Goal: Information Seeking & Learning: Check status

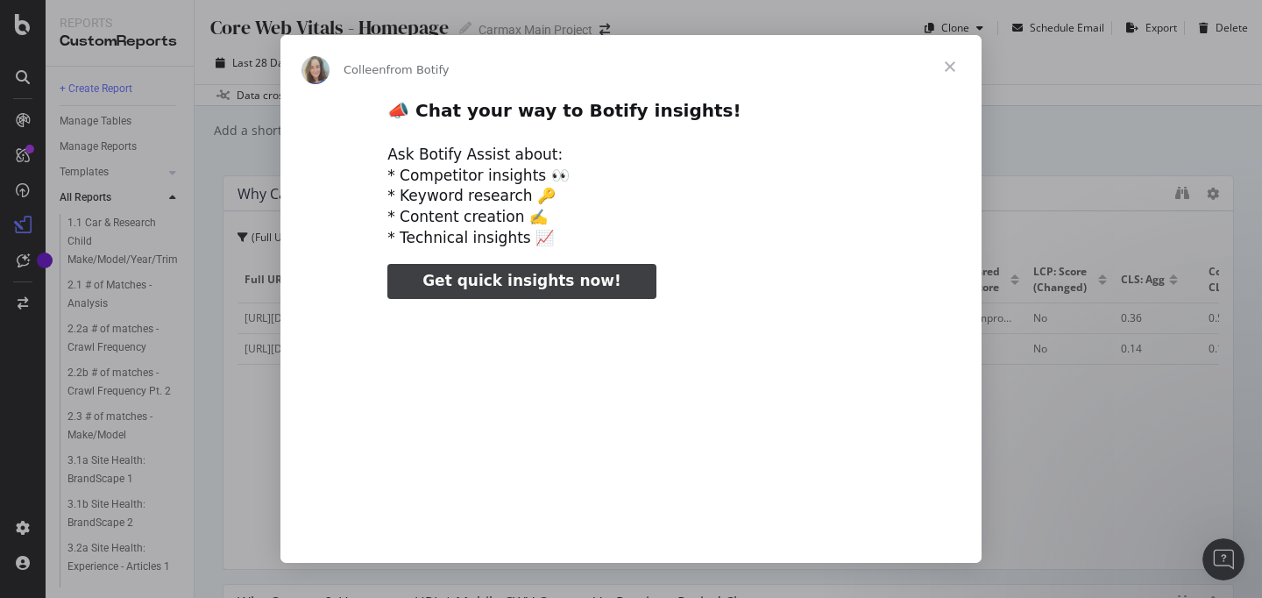
type input "1061624"
click at [950, 57] on span "Close" at bounding box center [949, 66] width 63 height 63
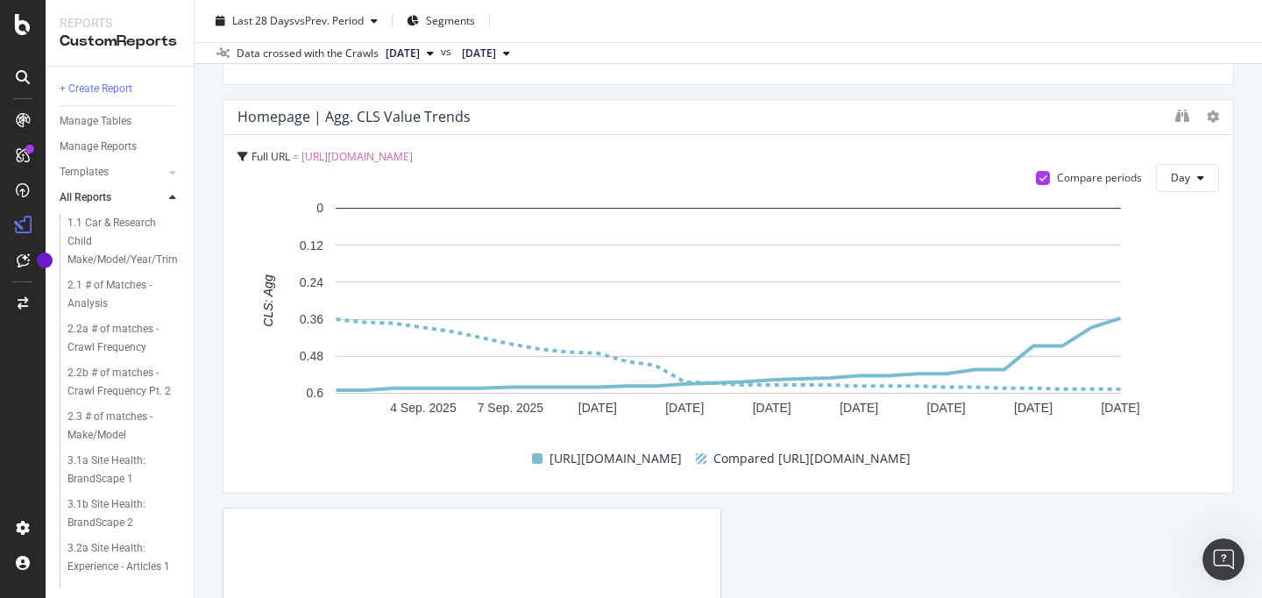
scroll to position [3774, 0]
click at [1199, 173] on icon at bounding box center [1200, 178] width 7 height 11
click at [1196, 265] on div "Month" at bounding box center [1187, 277] width 60 height 25
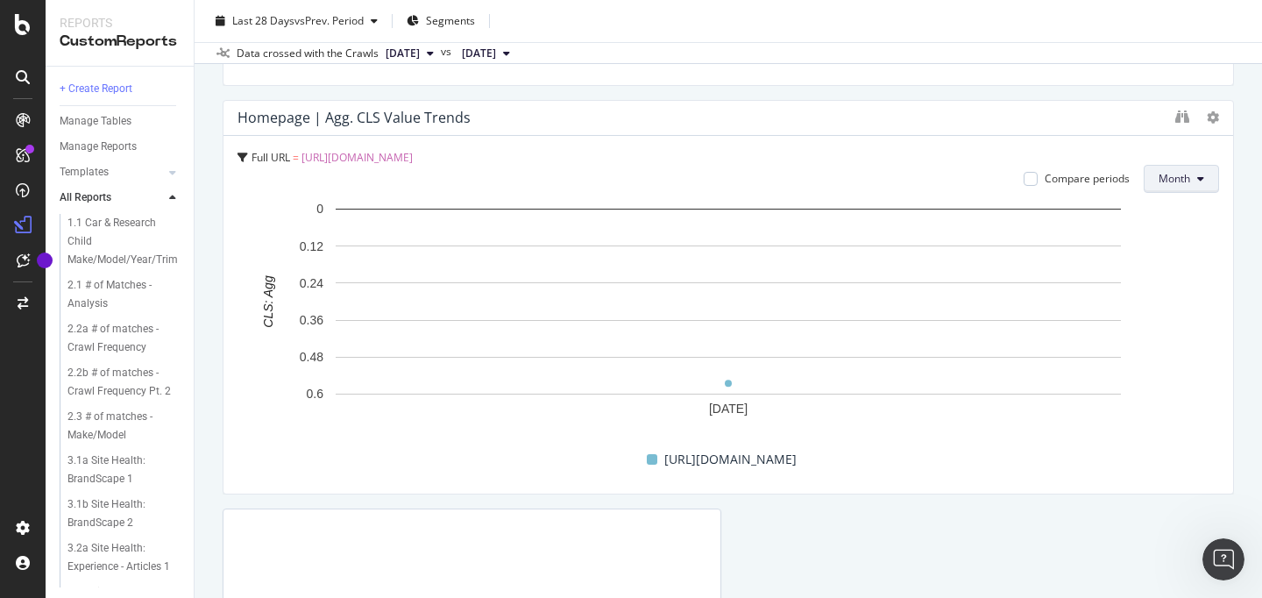
click at [1195, 181] on button "Month" at bounding box center [1180, 179] width 75 height 28
click at [1180, 218] on span "Day" at bounding box center [1174, 214] width 34 height 16
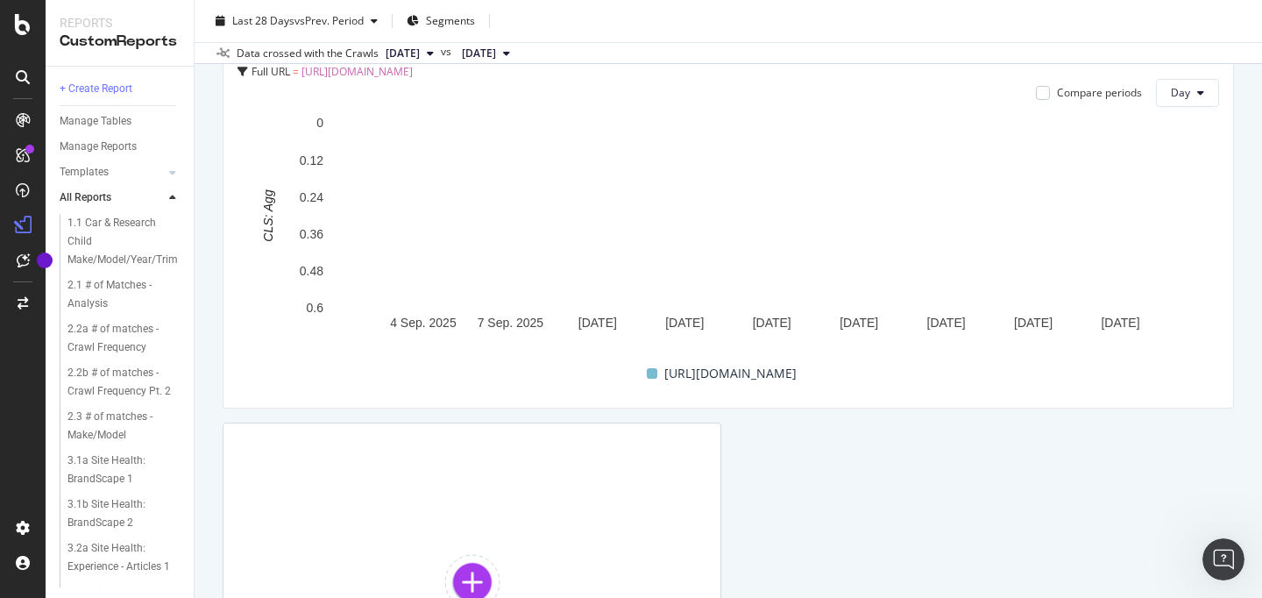
scroll to position [3686, 0]
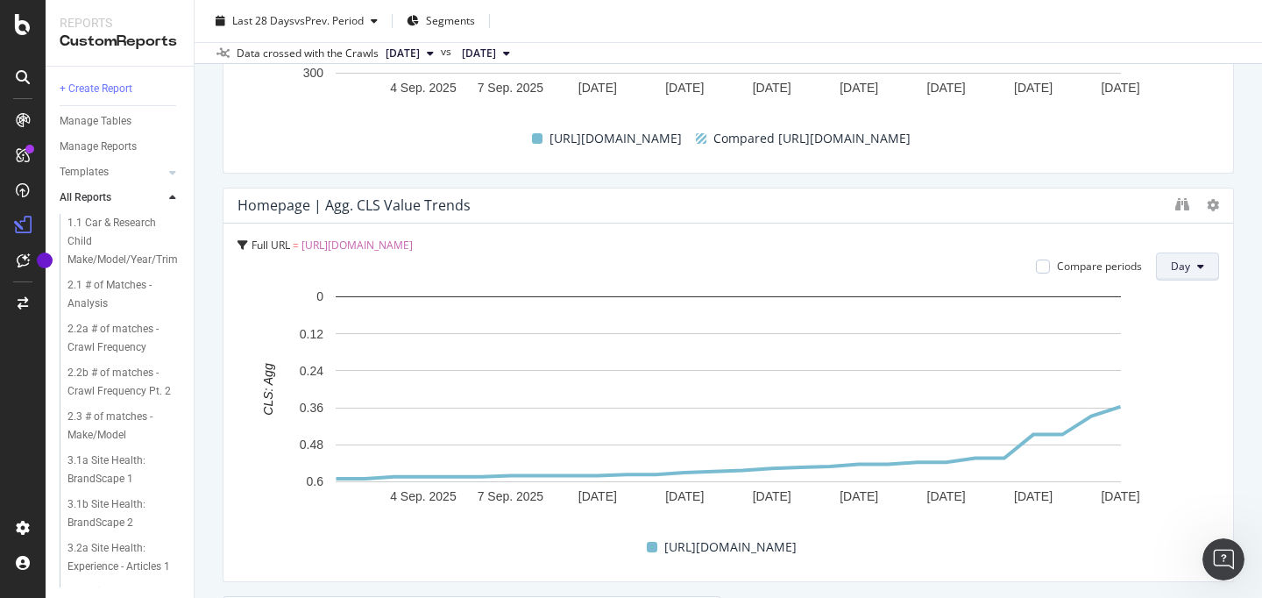
click at [1178, 273] on span "Day" at bounding box center [1180, 265] width 19 height 15
click at [1199, 359] on span "Month" at bounding box center [1187, 366] width 32 height 16
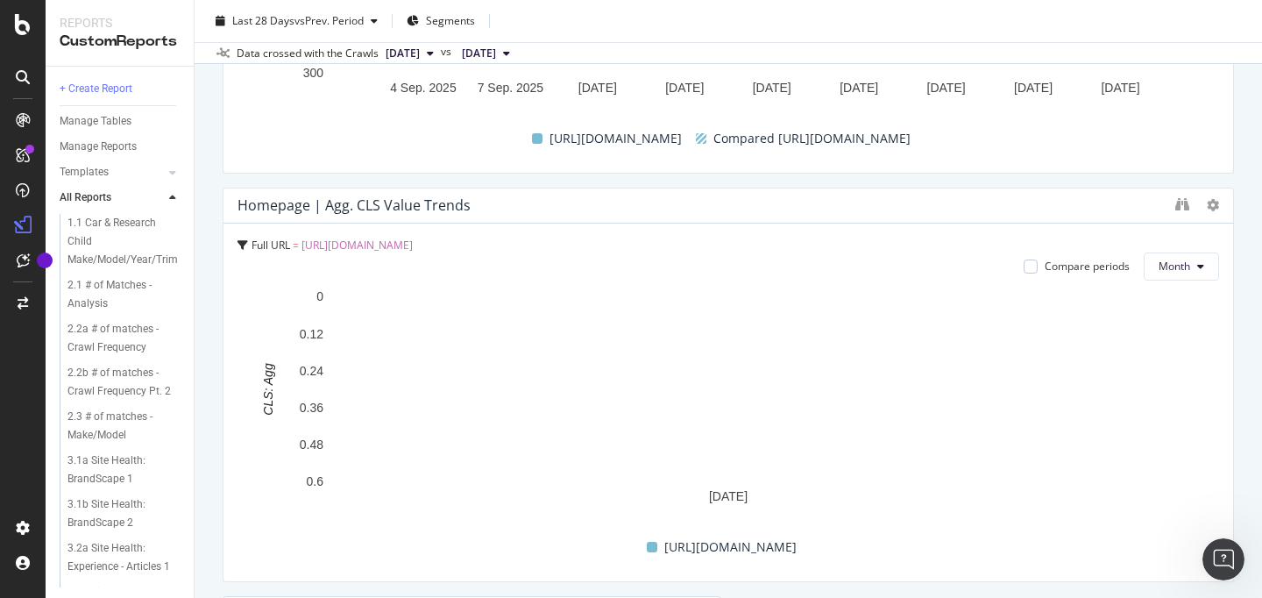
scroll to position [3705, 0]
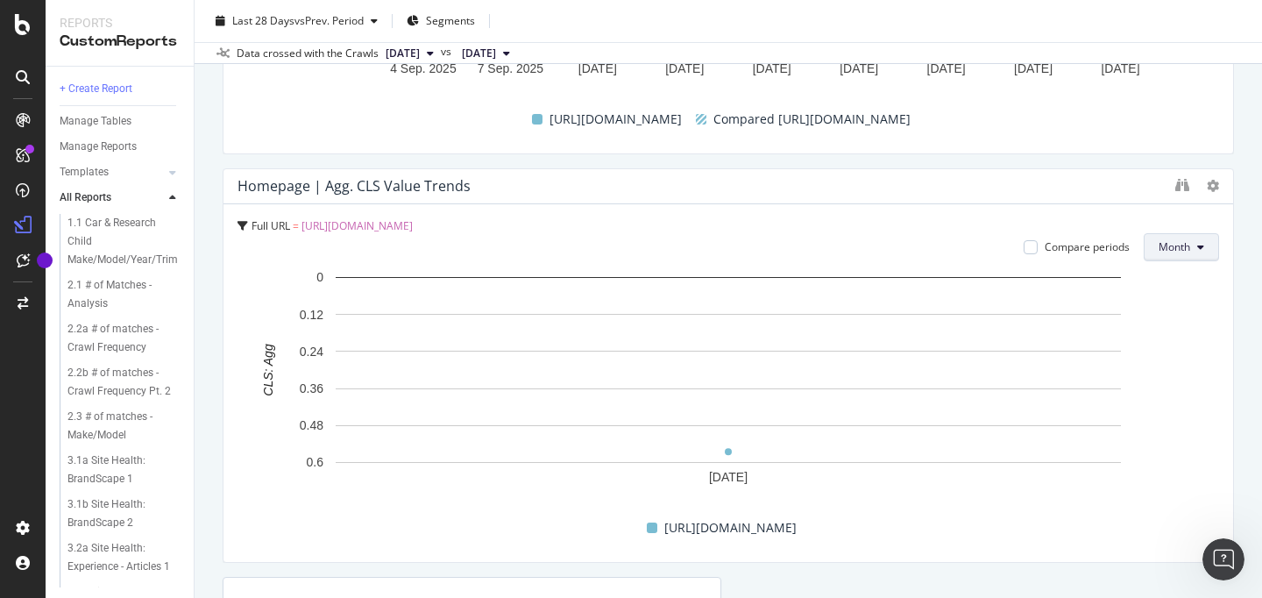
click at [1191, 246] on button "Month" at bounding box center [1180, 247] width 75 height 28
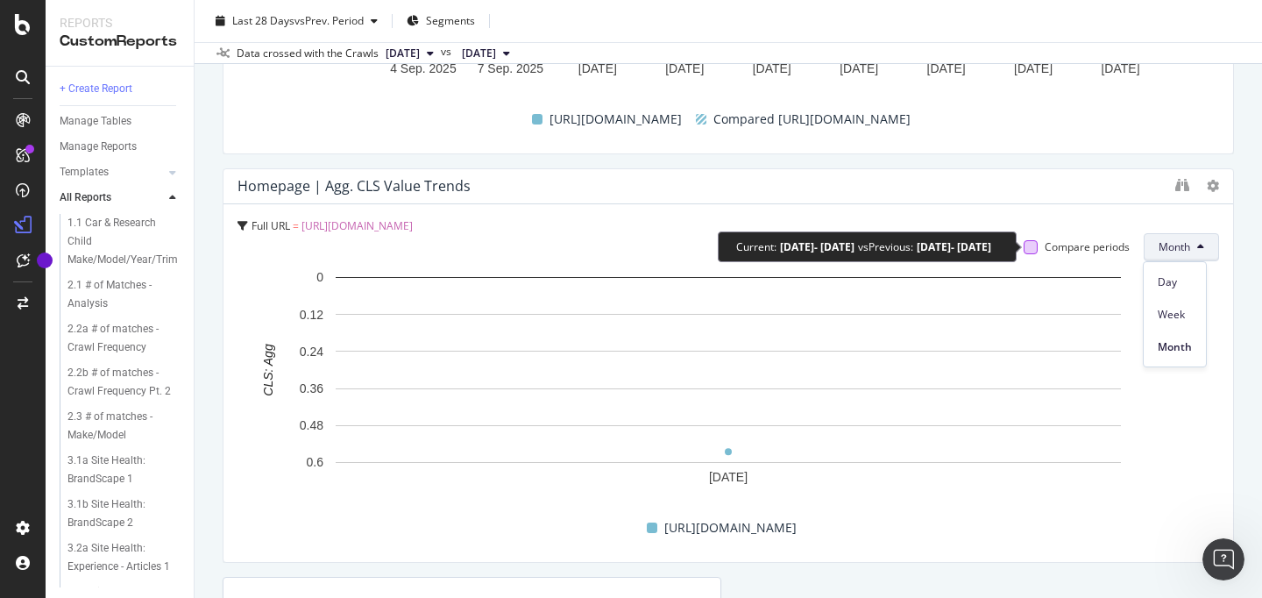
click at [1034, 249] on div at bounding box center [1030, 247] width 14 height 14
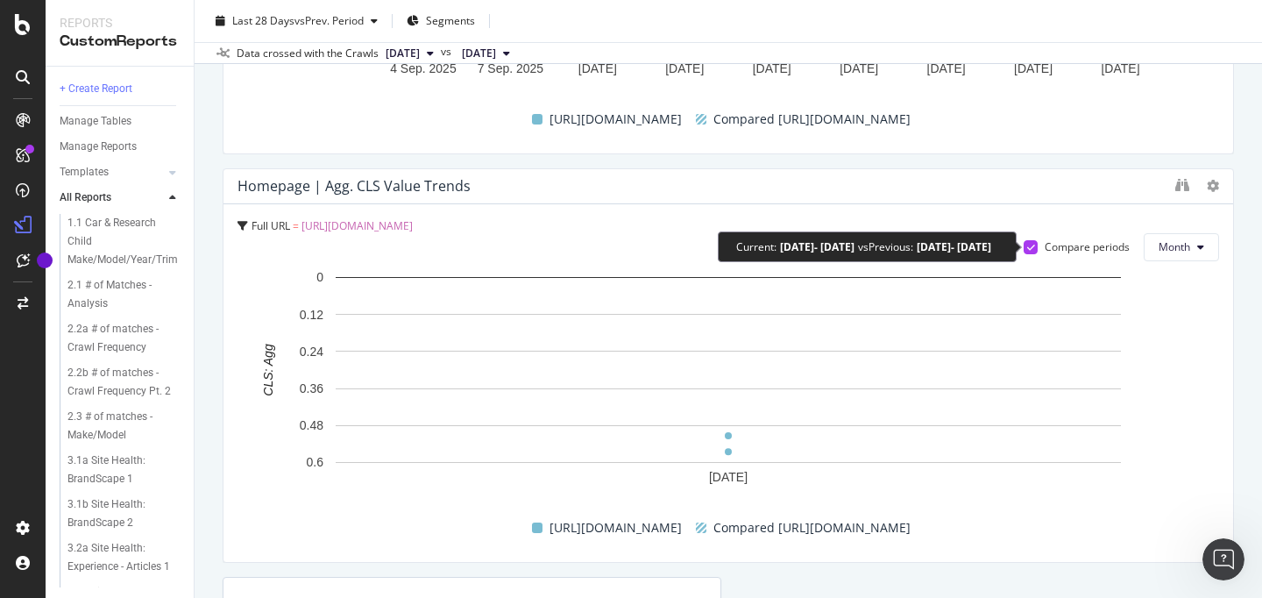
click at [1034, 247] on div at bounding box center [1030, 247] width 14 height 14
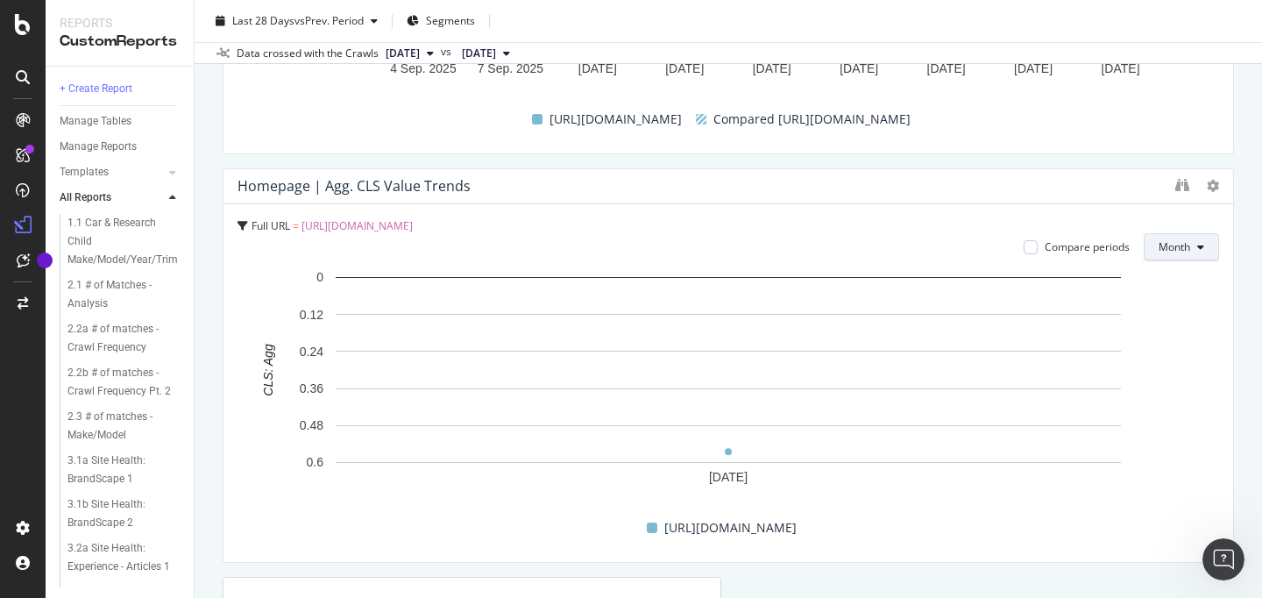
click at [1205, 254] on button "Month" at bounding box center [1180, 247] width 75 height 28
click at [1181, 347] on span "Month" at bounding box center [1174, 347] width 34 height 16
click at [1195, 255] on button "Month" at bounding box center [1180, 247] width 75 height 28
click at [1167, 317] on span "Week" at bounding box center [1174, 315] width 34 height 16
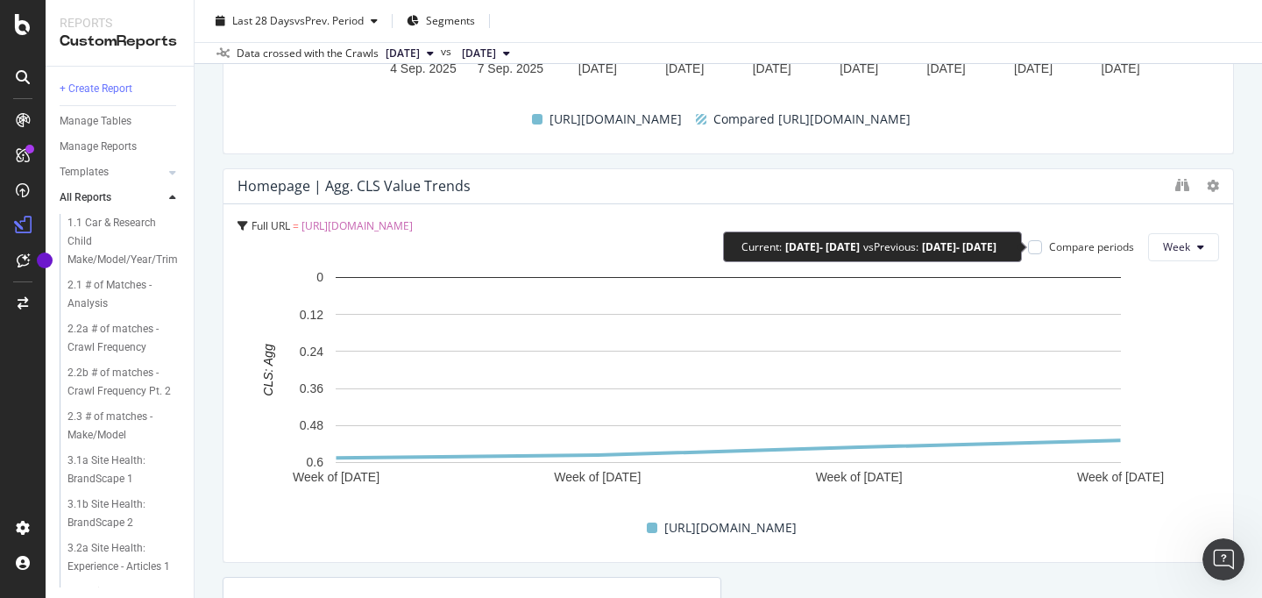
click at [1044, 251] on div "Compare periods" at bounding box center [1081, 246] width 106 height 15
click at [1037, 250] on div at bounding box center [1035, 247] width 14 height 14
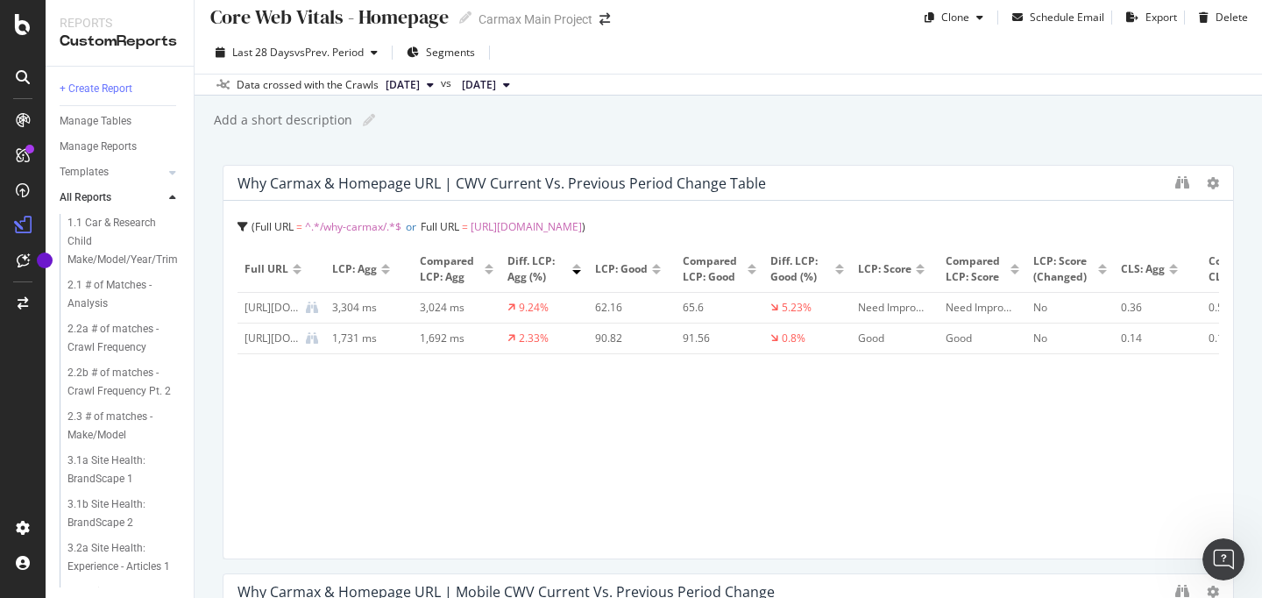
scroll to position [0, 0]
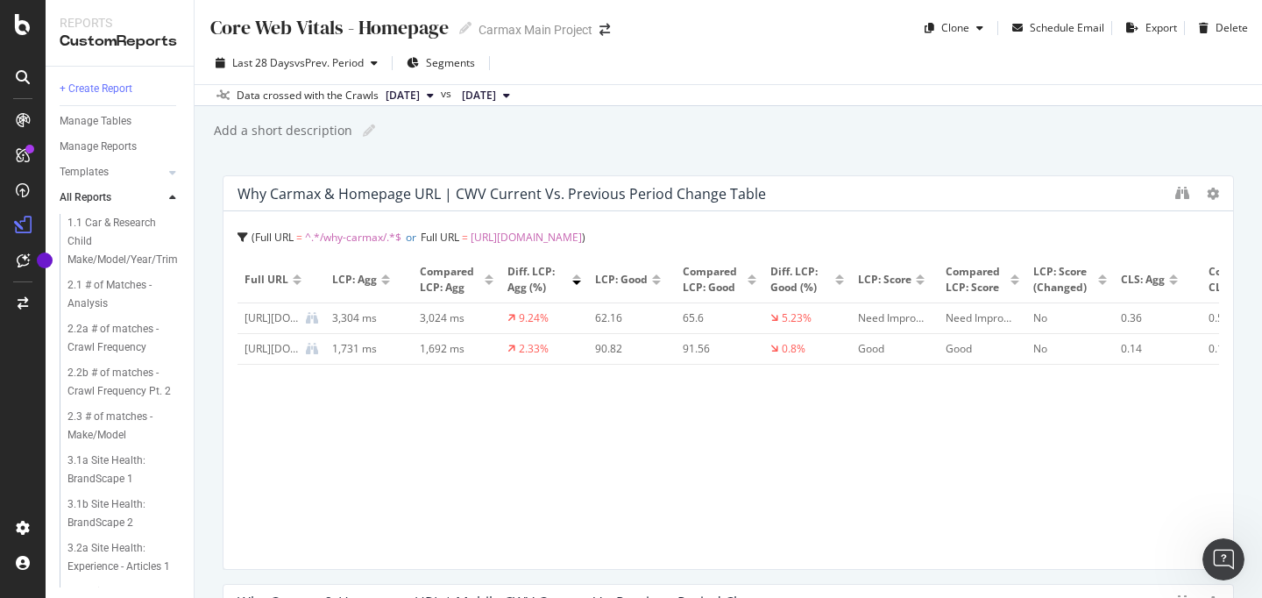
click at [434, 96] on icon at bounding box center [430, 95] width 7 height 11
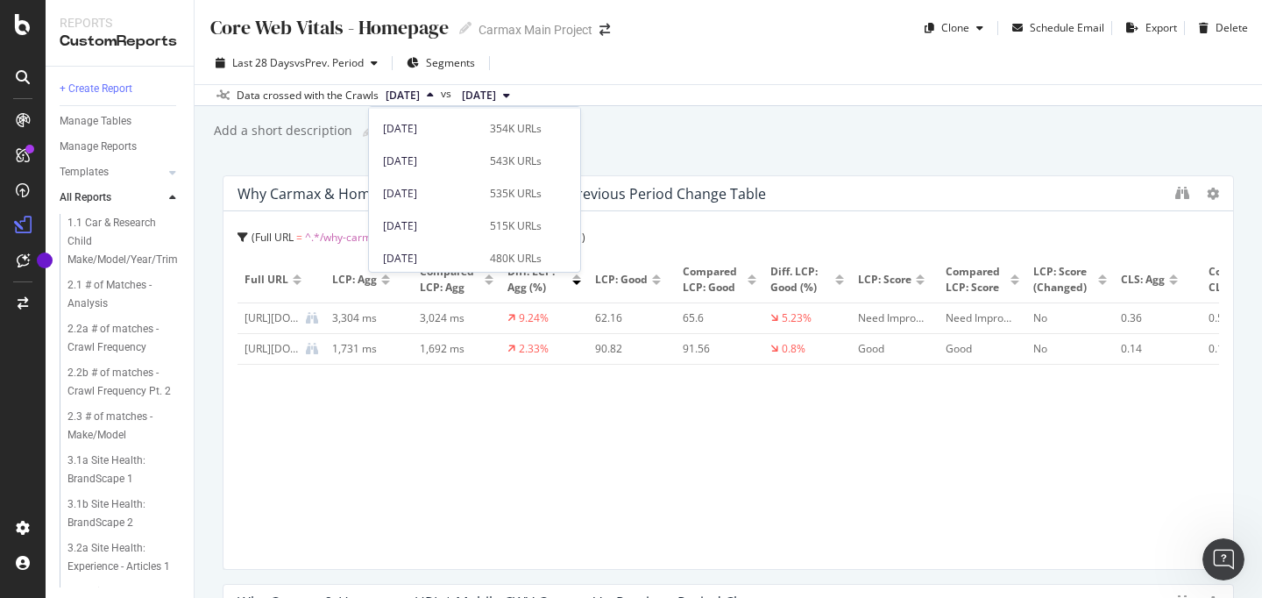
scroll to position [383, 0]
click at [466, 159] on div "2025 Jun. 8th" at bounding box center [431, 157] width 96 height 16
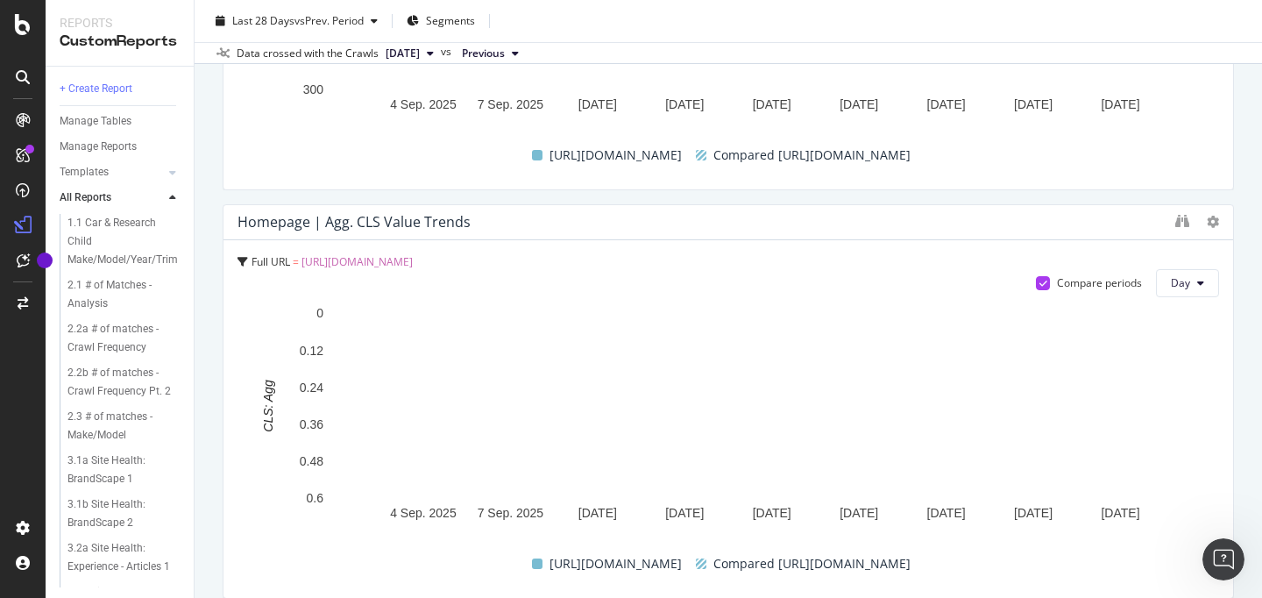
scroll to position [3673, 0]
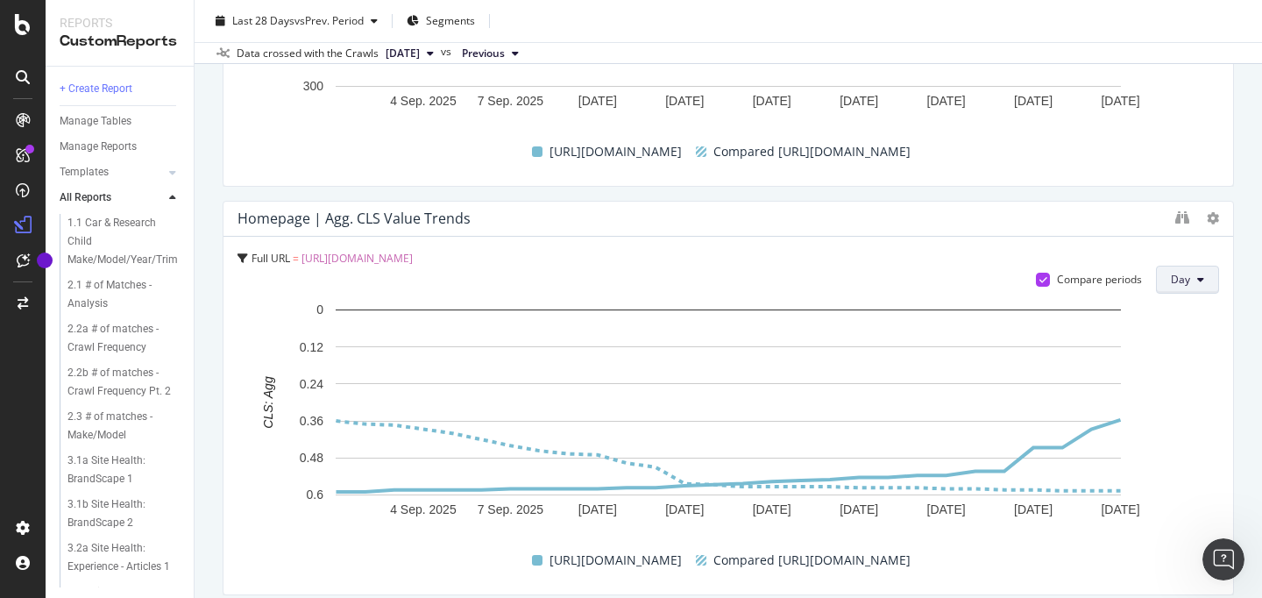
click at [1191, 281] on button "Day" at bounding box center [1187, 279] width 63 height 28
click at [1178, 351] on span "Week" at bounding box center [1187, 347] width 32 height 16
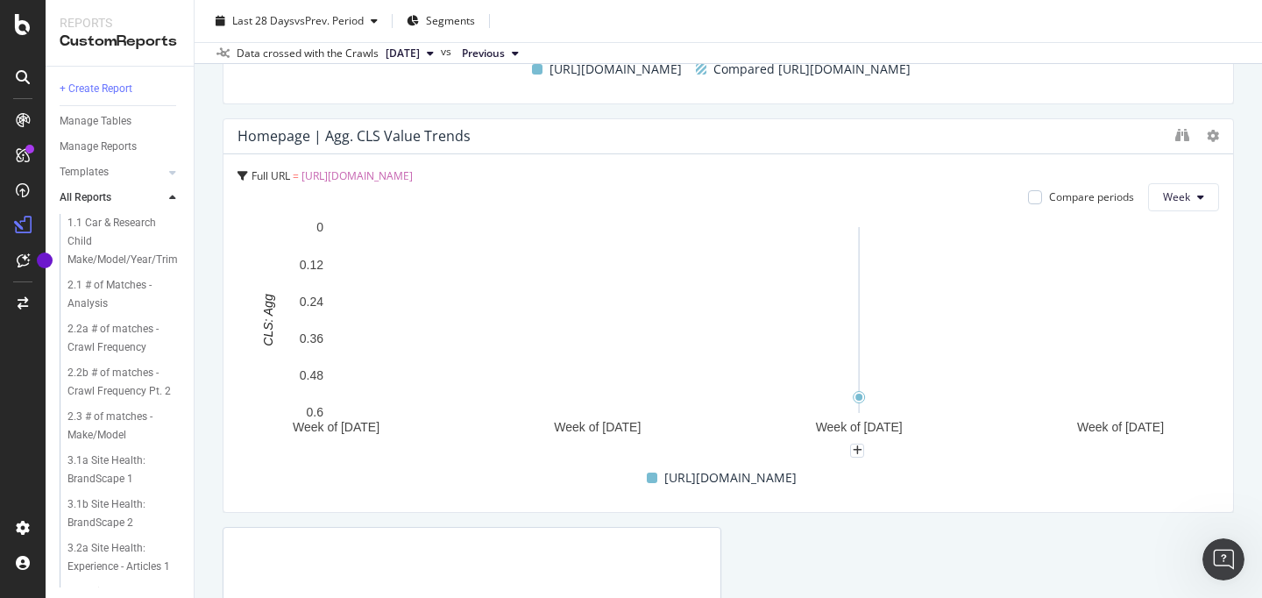
scroll to position [3766, 0]
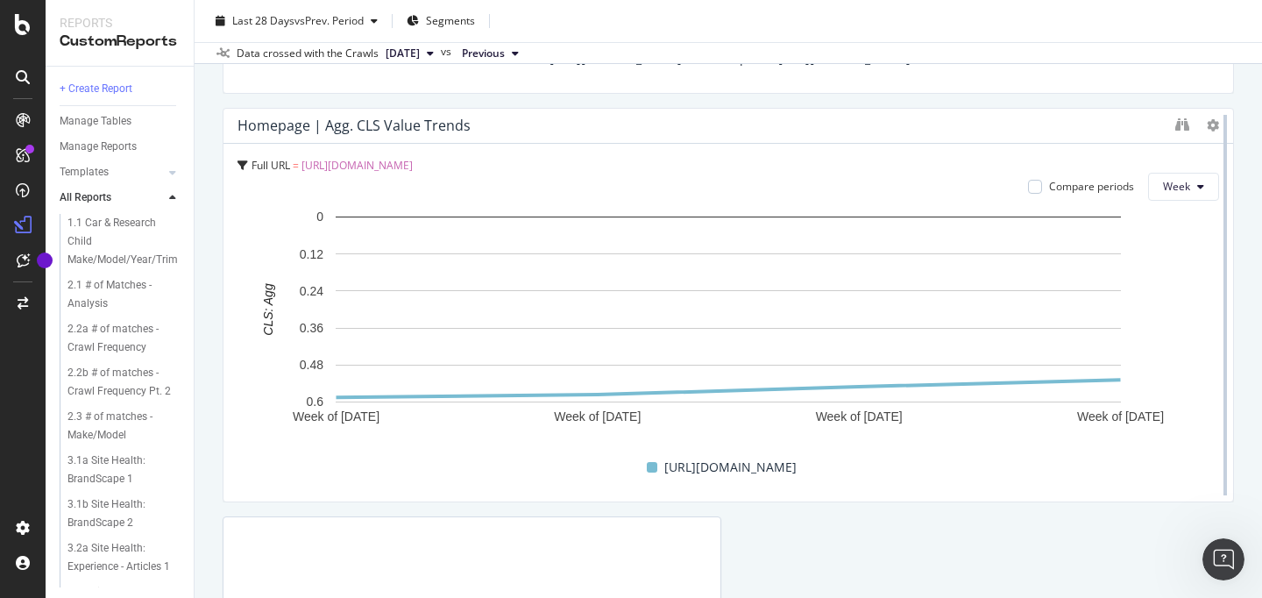
click at [1216, 123] on div at bounding box center [1225, 305] width 18 height 394
click at [1213, 124] on icon at bounding box center [1212, 125] width 12 height 12
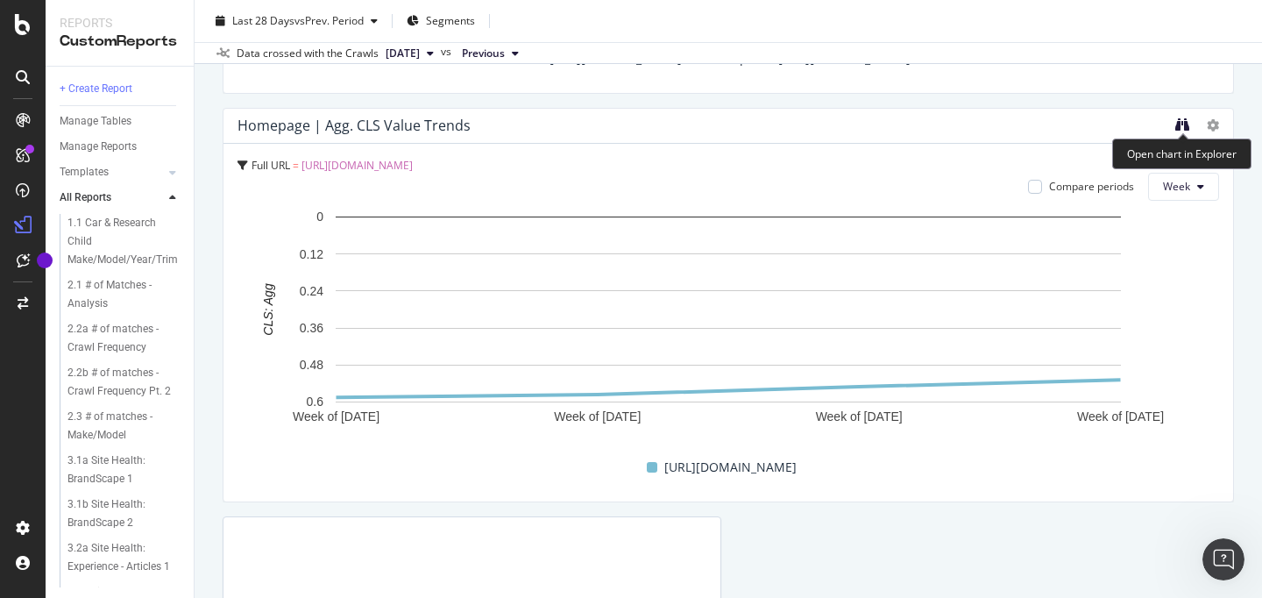
click at [1182, 124] on icon "binoculars" at bounding box center [1182, 124] width 14 height 14
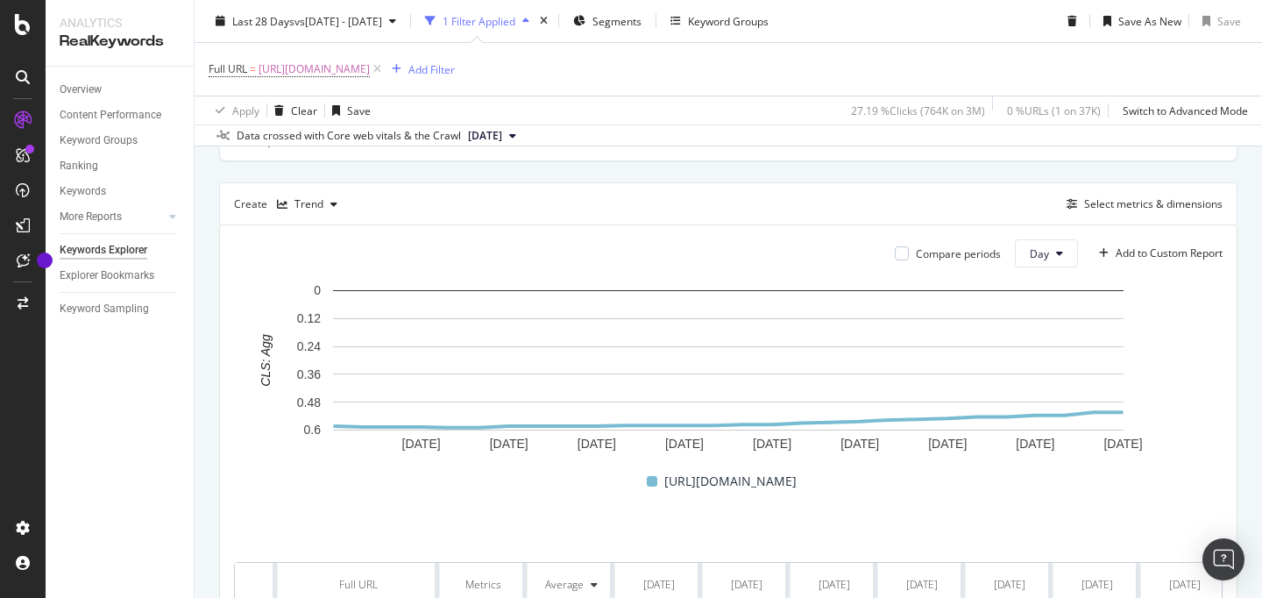
scroll to position [184, 0]
click at [1056, 246] on icon at bounding box center [1059, 251] width 7 height 11
click at [1114, 205] on div "Select metrics & dimensions" at bounding box center [1153, 202] width 138 height 15
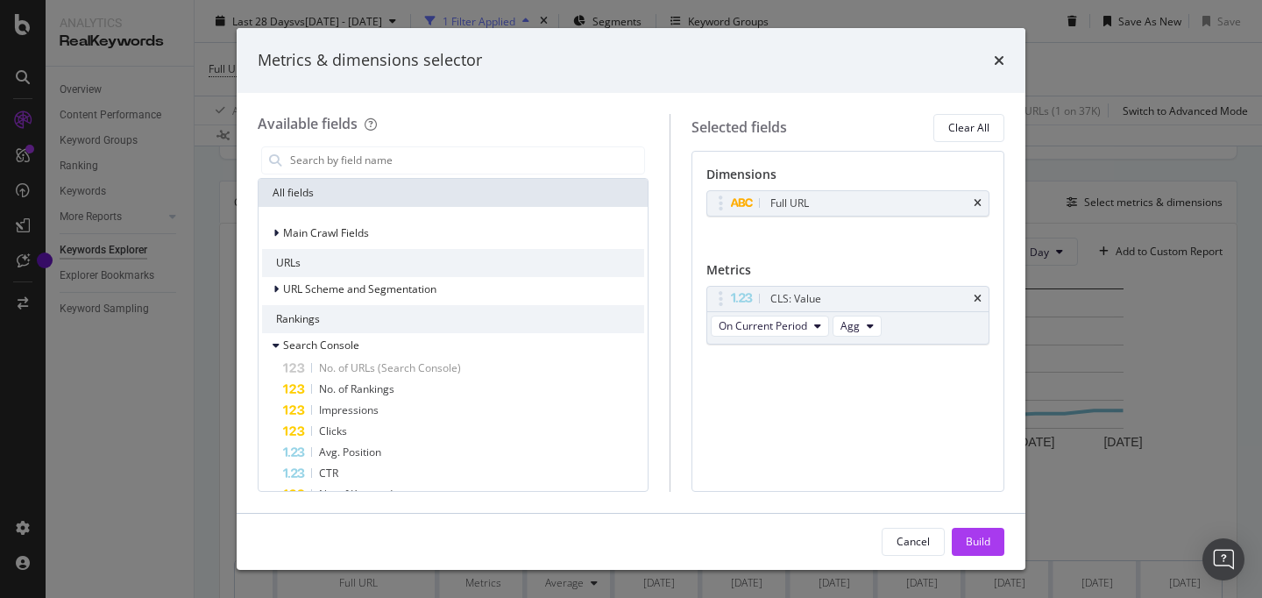
click at [992, 49] on div "Metrics & dimensions selector" at bounding box center [631, 60] width 747 height 23
click at [1001, 58] on icon "times" at bounding box center [999, 60] width 11 height 14
